Goal: Complete application form

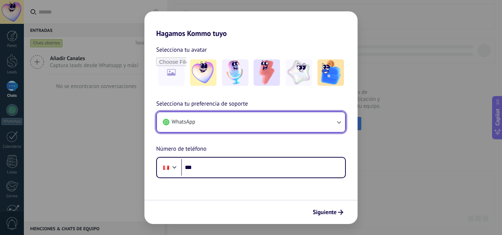
click at [341, 121] on icon "button" at bounding box center [338, 122] width 7 height 7
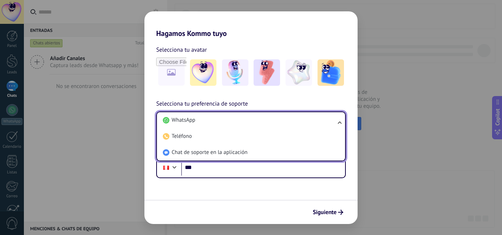
click at [263, 125] on li "WhatsApp" at bounding box center [249, 120] width 179 height 16
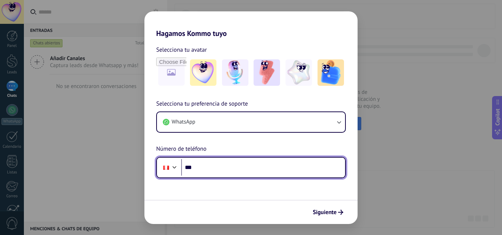
click at [235, 170] on input "***" at bounding box center [263, 167] width 164 height 17
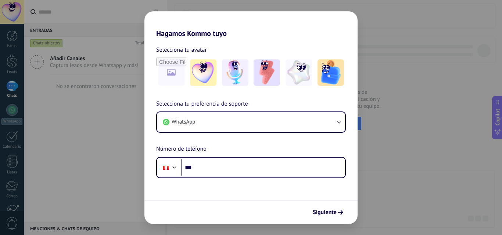
click at [416, 198] on div "Hagamos Kommo tuyo Selecciona tu avatar Selecciona tu preferencia de soporte Wh…" at bounding box center [251, 117] width 502 height 235
drag, startPoint x: 336, startPoint y: 213, endPoint x: 340, endPoint y: 213, distance: 4.8
click at [336, 213] on span "Siguiente" at bounding box center [324, 212] width 24 height 5
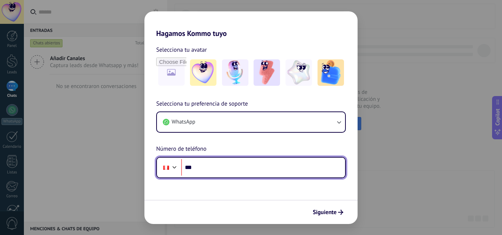
click at [279, 172] on input "***" at bounding box center [263, 167] width 164 height 17
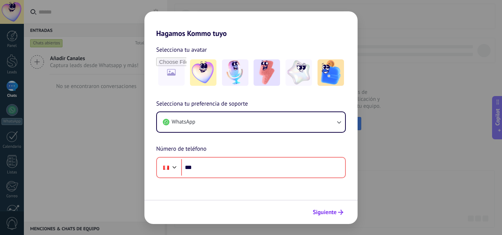
click at [329, 213] on span "Siguiente" at bounding box center [324, 212] width 24 height 5
click at [408, 185] on div "Hagamos Kommo tuyo Selecciona tu avatar Selecciona tu preferencia de soporte Wh…" at bounding box center [251, 117] width 502 height 235
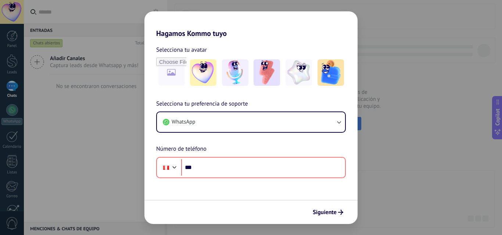
click at [95, 162] on div "Hagamos Kommo tuyo Selecciona tu avatar Selecciona tu preferencia de soporte Wh…" at bounding box center [251, 117] width 502 height 235
click at [14, 115] on div "Hagamos Kommo tuyo Selecciona tu avatar Selecciona tu preferencia de soporte Wh…" at bounding box center [251, 117] width 502 height 235
click at [15, 62] on div "Hagamos Kommo tuyo Selecciona tu avatar Selecciona tu preferencia de soporte Wh…" at bounding box center [251, 117] width 502 height 235
click at [13, 37] on div "Hagamos Kommo tuyo Selecciona tu avatar Selecciona tu preferencia de soporte Wh…" at bounding box center [251, 117] width 502 height 235
